Goal: Task Accomplishment & Management: Manage account settings

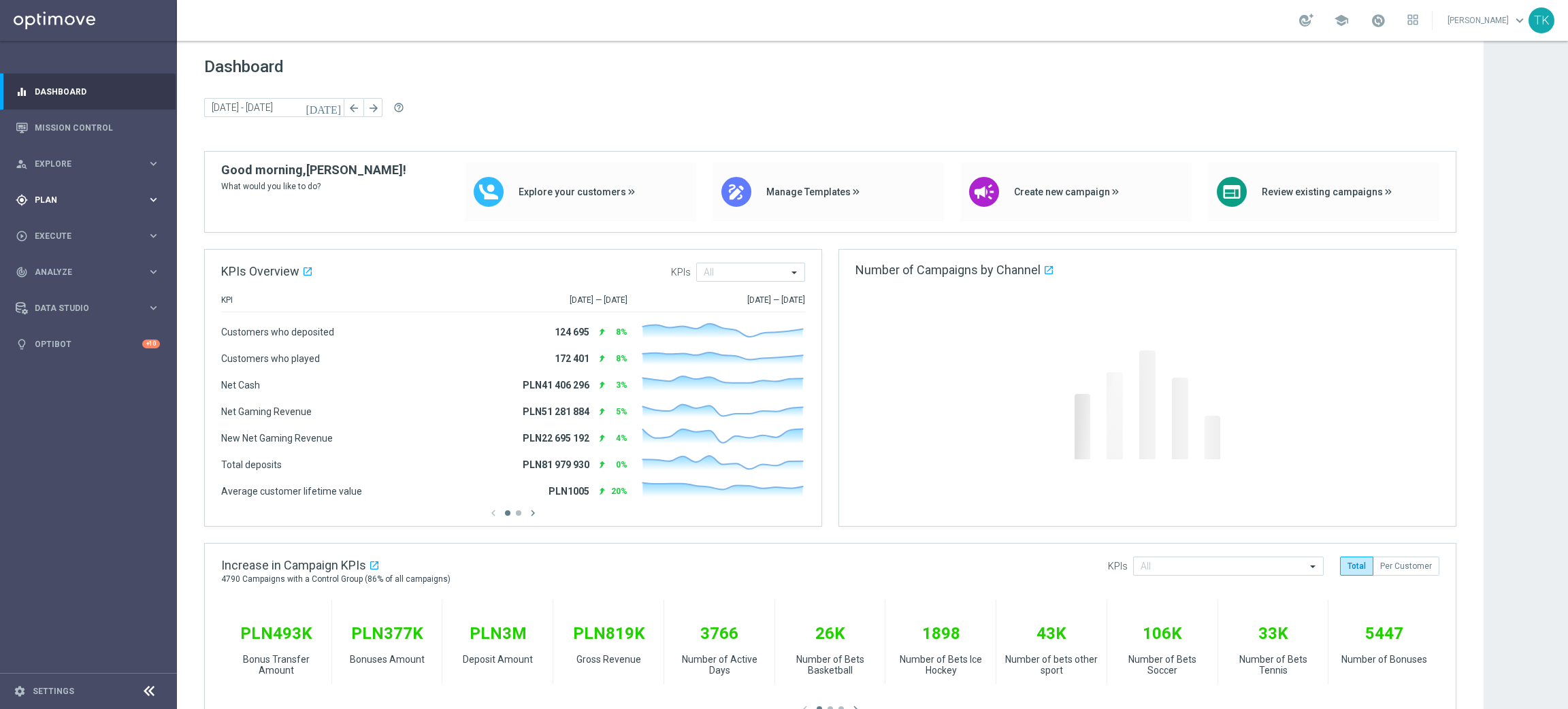
click at [54, 201] on span "Plan" at bounding box center [91, 200] width 112 height 8
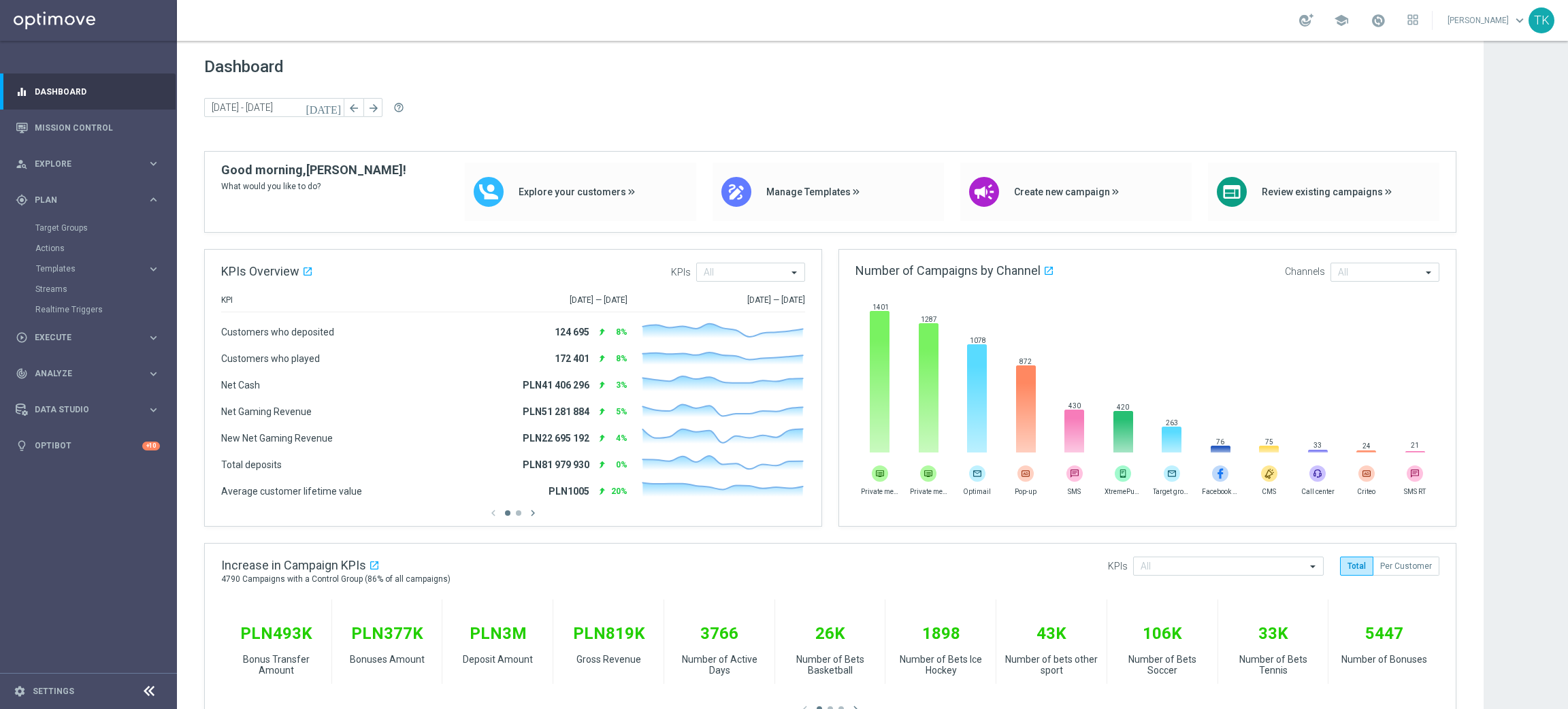
click at [56, 220] on div "Target Groups" at bounding box center [105, 228] width 140 height 20
click at [56, 221] on div "Target Groups" at bounding box center [105, 228] width 140 height 20
click at [56, 223] on link "Target Groups" at bounding box center [87, 228] width 106 height 11
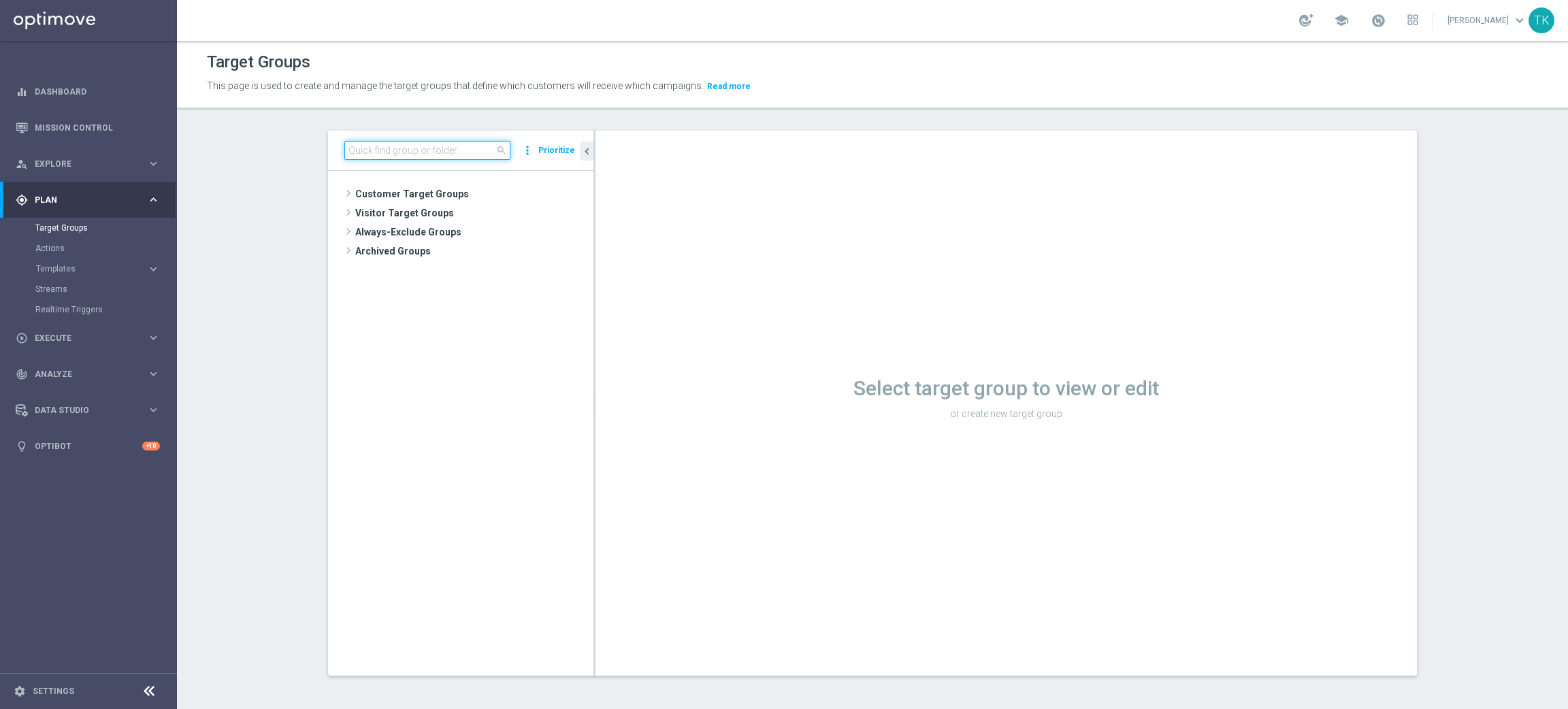
click at [395, 143] on input at bounding box center [427, 150] width 166 height 19
paste input "E_HIGH_AUTO_SCRATCH_SILVER_EVIP_50 PLN_WEEKLY"
type input "E_HIGH_AUTO_SCRATCH_SILVER_EVIP_50 PLN_WEEKLY"
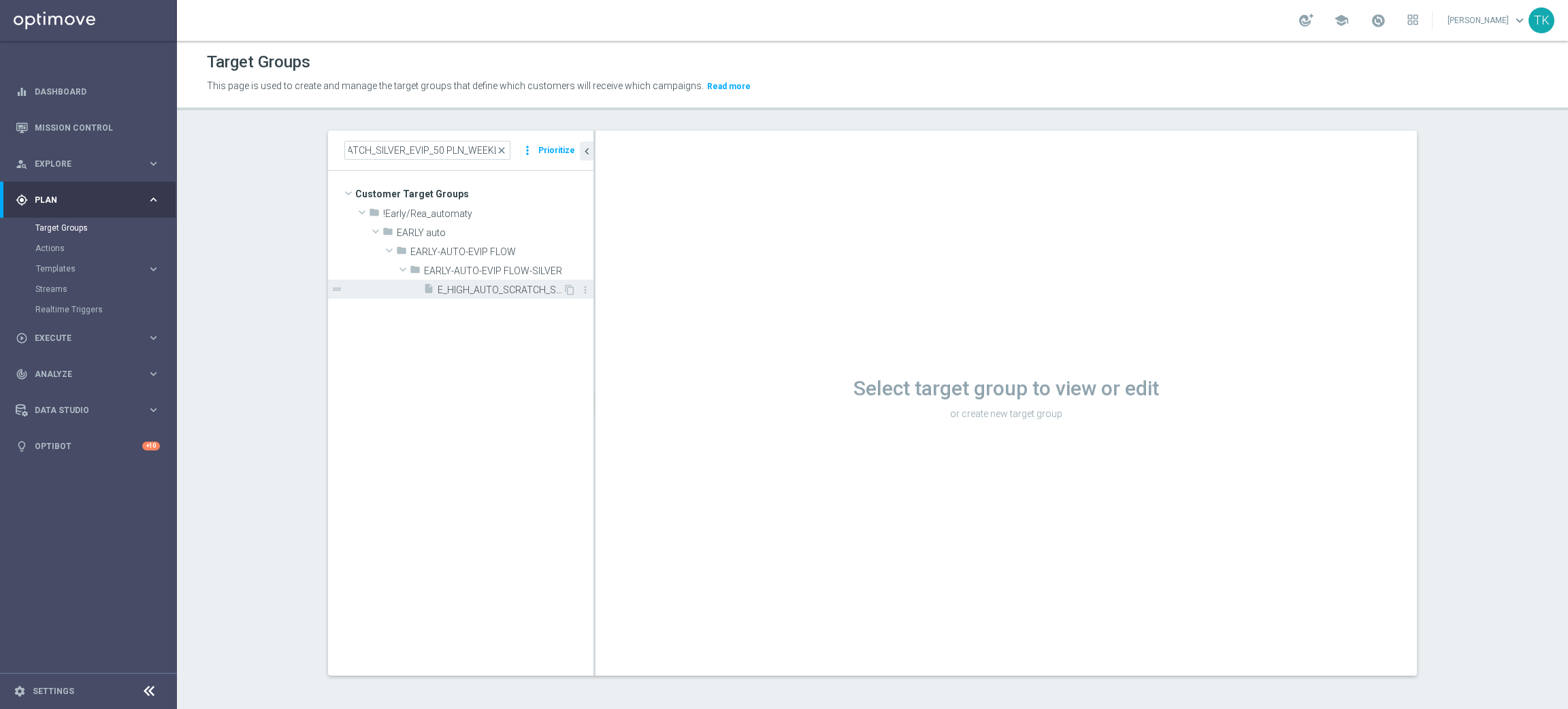
scroll to position [0, 0]
click at [476, 292] on span "E_HIGH_AUTO_SCRATCH_SILVER_EVIP_50 PLN_WEEKLY" at bounding box center [501, 290] width 125 height 12
